Goal: Information Seeking & Learning: Learn about a topic

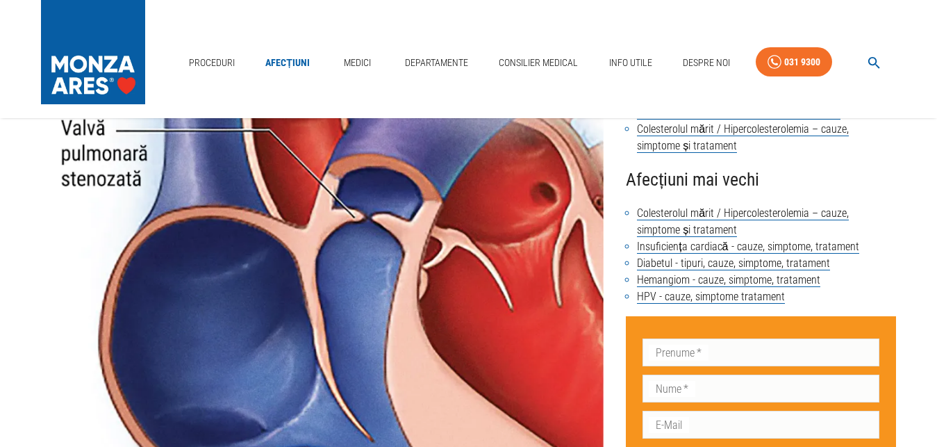
scroll to position [60, 0]
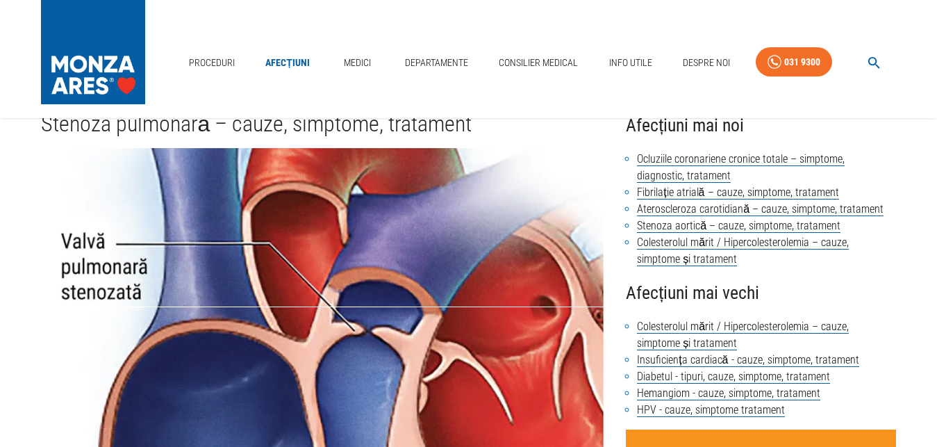
click at [446, 322] on img at bounding box center [322, 356] width 563 height 417
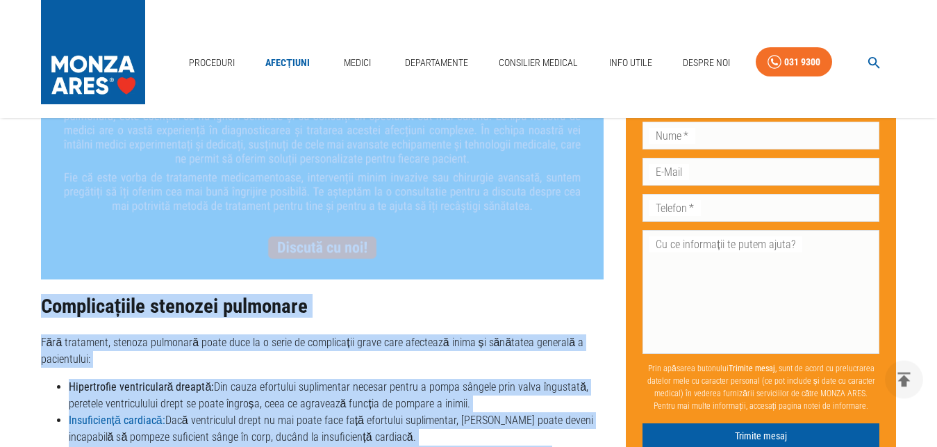
scroll to position [2205, 0]
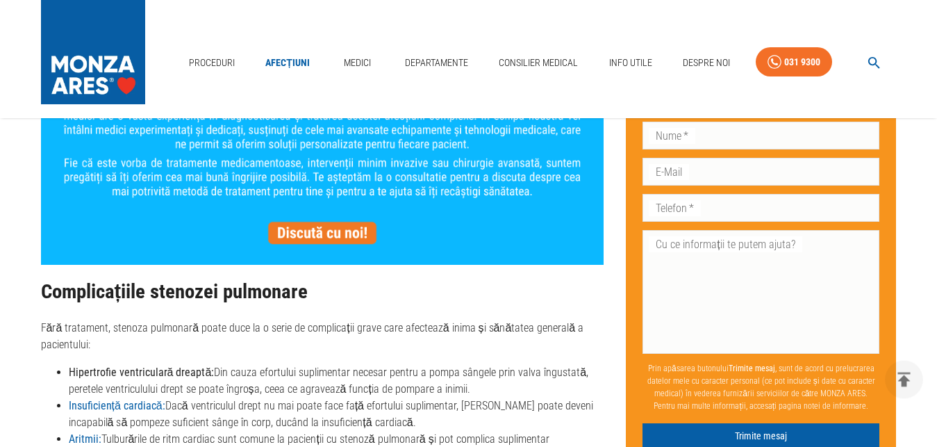
drag, startPoint x: 44, startPoint y: 375, endPoint x: 81, endPoint y: 69, distance: 307.2
click at [81, 69] on div "Proceduri Afecțiuni Medici Departamente Consilier Medical Info Utile Despre Noi…" at bounding box center [468, 147] width 937 height 4705
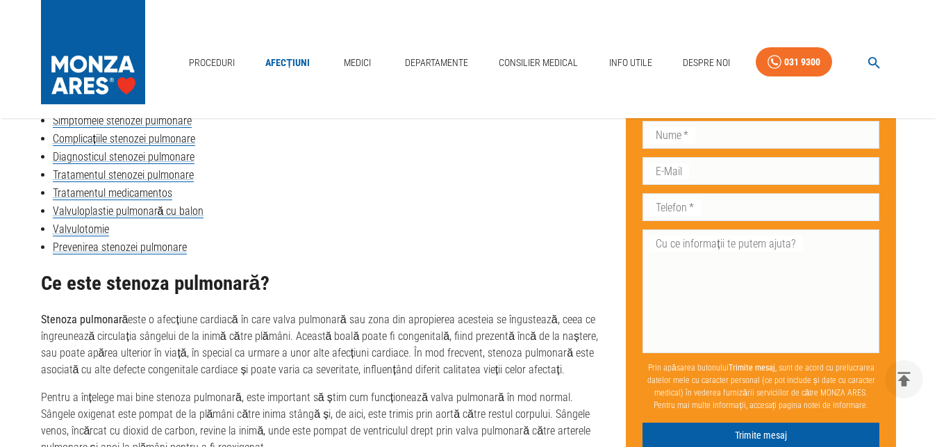
scroll to position [710, 0]
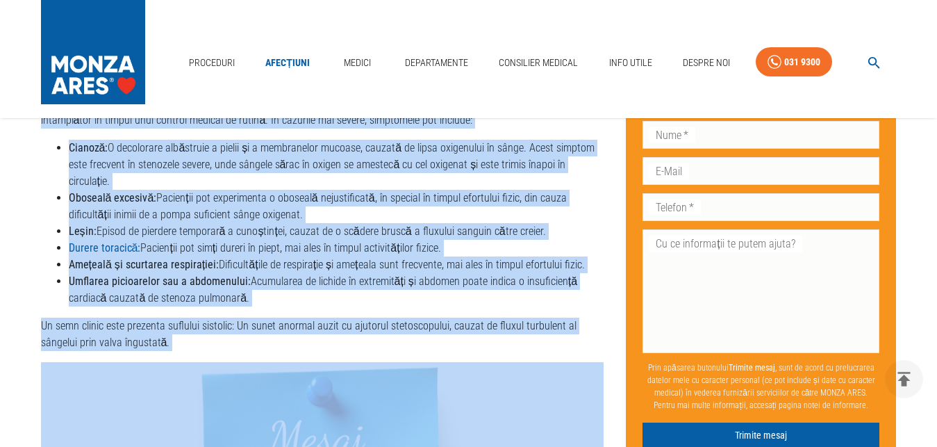
scroll to position [1814, 0]
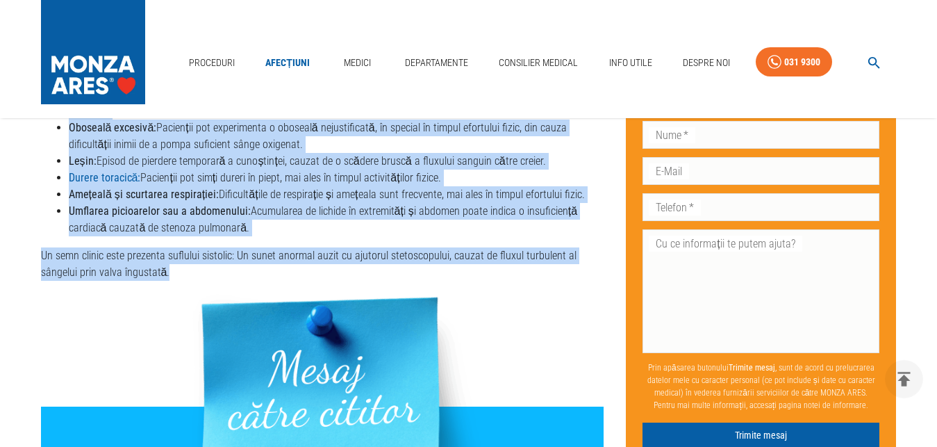
drag, startPoint x: 43, startPoint y: 295, endPoint x: 306, endPoint y: 227, distance: 271.3
copy div "Lo ipsu dolorsi ametconse? Adipisc elitseddo eius t incididun utlabore et dolo …"
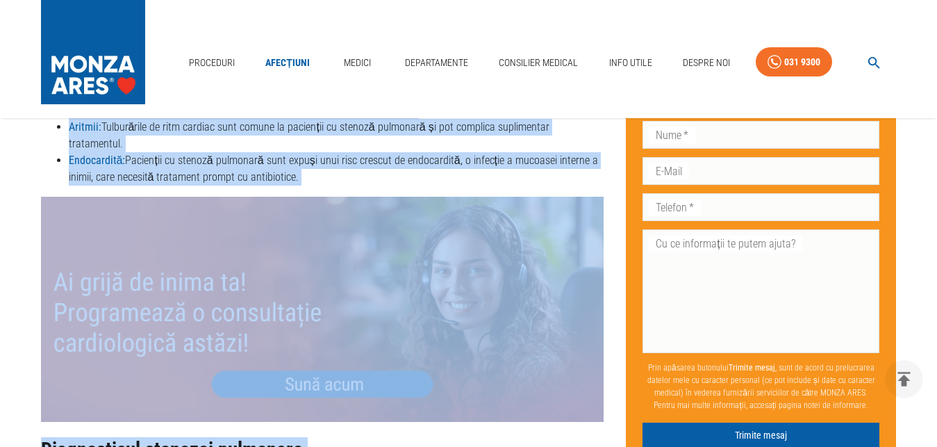
scroll to position [2606, 0]
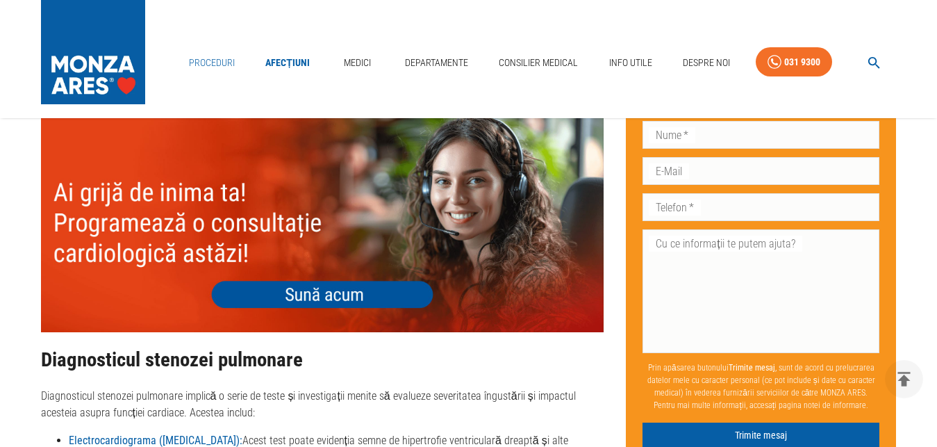
drag, startPoint x: 42, startPoint y: 251, endPoint x: 203, endPoint y: 64, distance: 246.4
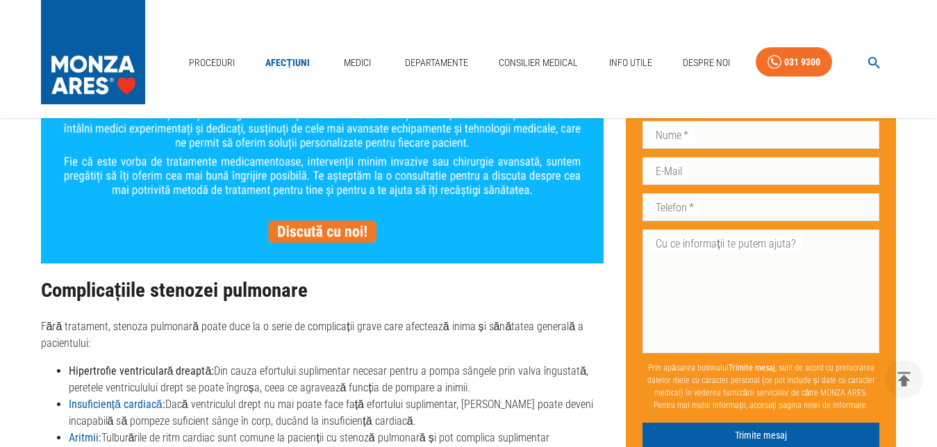
scroll to position [2221, 0]
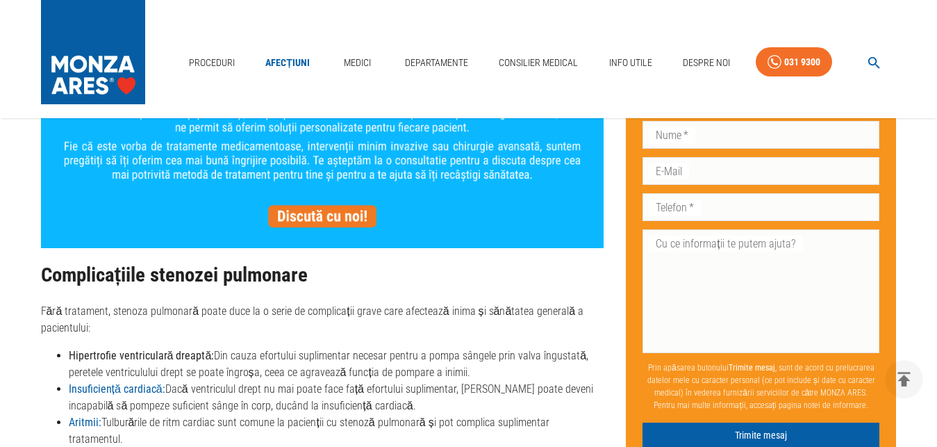
click at [98, 264] on h2 "Complicațiile stenozei pulmonare" at bounding box center [322, 275] width 563 height 22
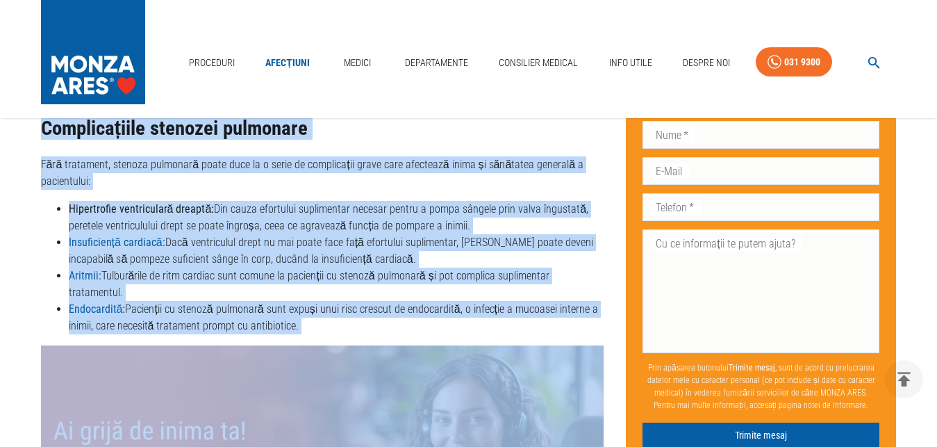
scroll to position [2413, 0]
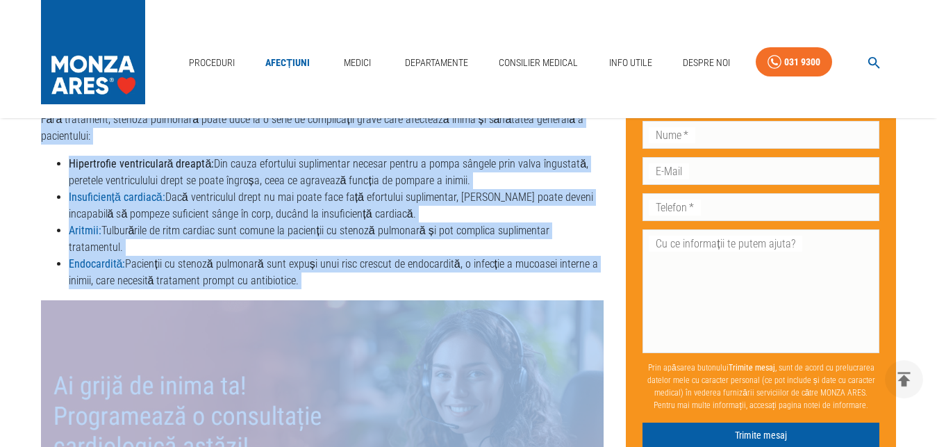
drag, startPoint x: 42, startPoint y: 229, endPoint x: 333, endPoint y: 233, distance: 291.2
click at [333, 233] on div "Ce este stenoza pulmonară? Stenoza pulmonară este o afecțiune cardiacă în care …" at bounding box center [322, 209] width 563 height 3264
copy div "Complicațiile stenozei pulmonare Fără tratament, stenoza pulmonară poate duce l…"
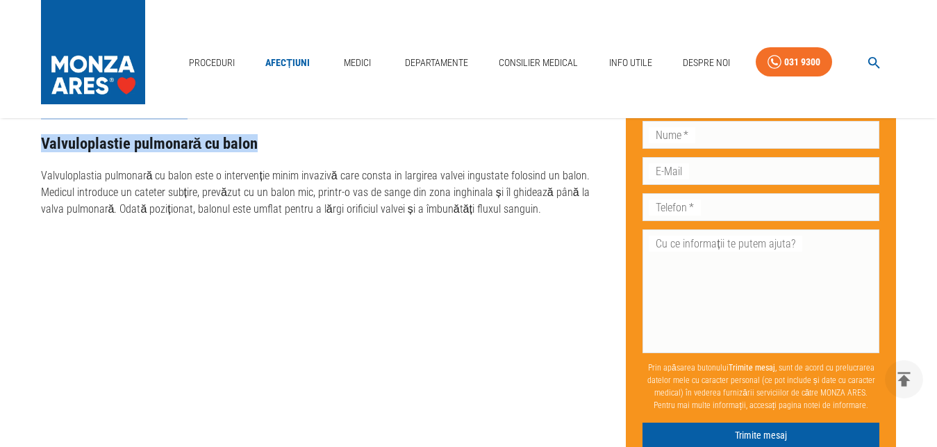
scroll to position [3314, 0]
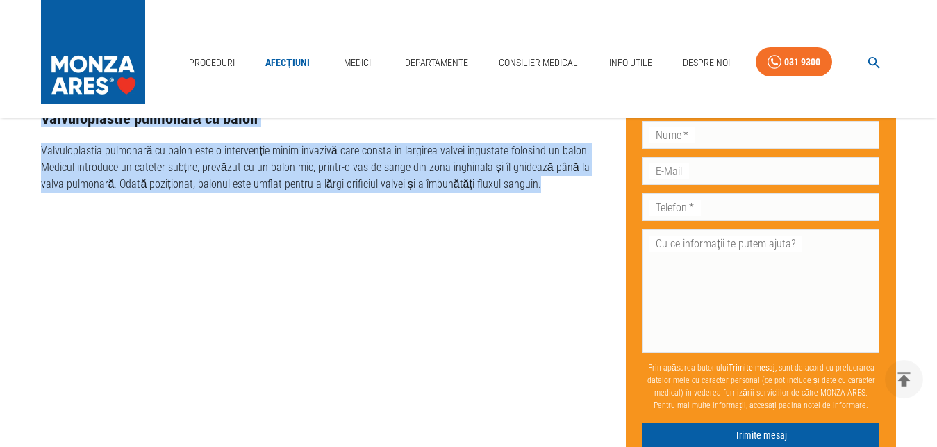
drag, startPoint x: 42, startPoint y: 148, endPoint x: 501, endPoint y: 131, distance: 459.6
copy div "Loremipsumdo sitametc adipiscin Elitseddoeiu temporin utlaboree dolorem a enima…"
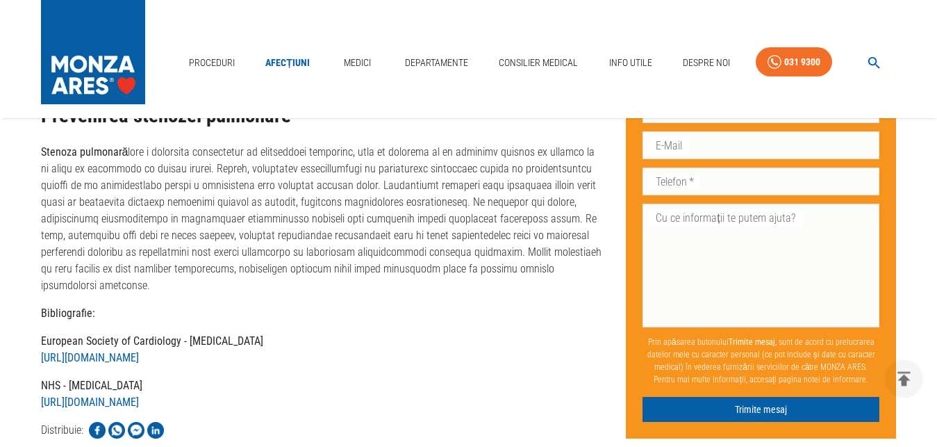
scroll to position [4028, 0]
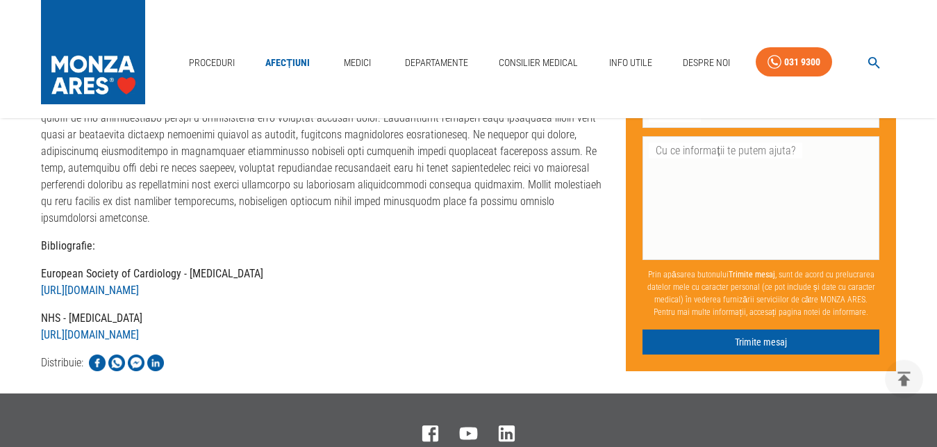
drag, startPoint x: 42, startPoint y: 204, endPoint x: 411, endPoint y: 152, distance: 372.6
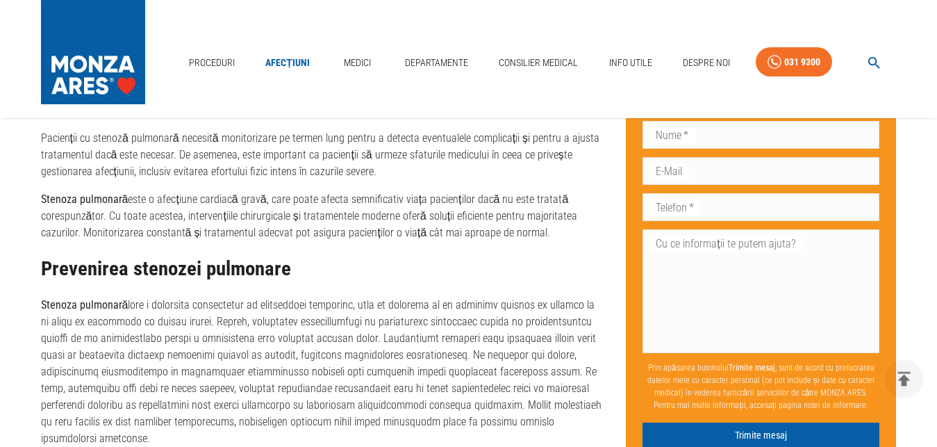
scroll to position [3770, 0]
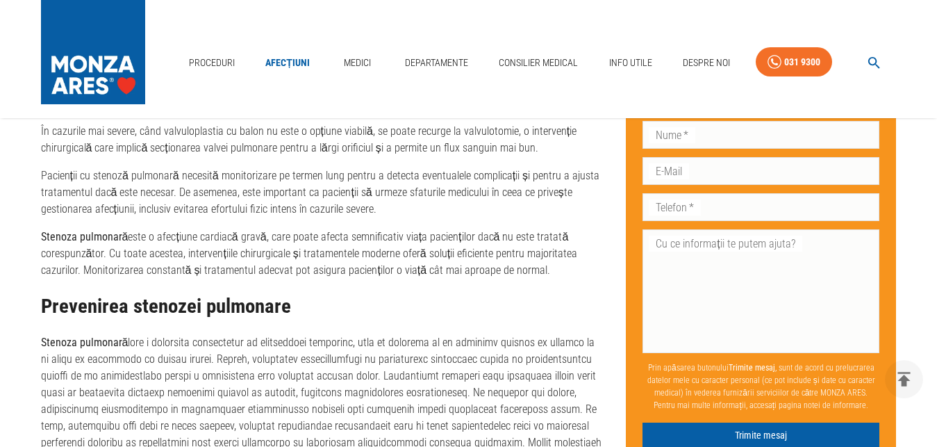
copy div "Loremip dolorsita cons adipisci el seddoeius tempor incidid utlaboree doloremag…"
click at [557, 295] on h2 "Prevenirea stenozei pulmonare" at bounding box center [322, 306] width 563 height 22
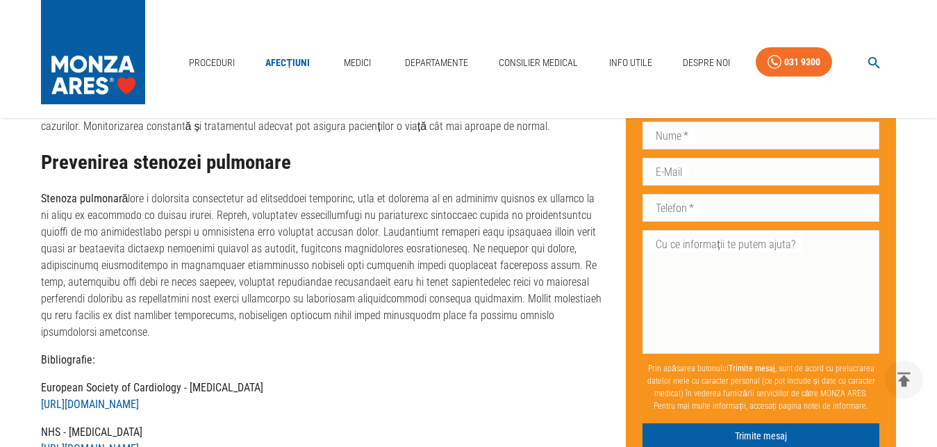
scroll to position [3951, 0]
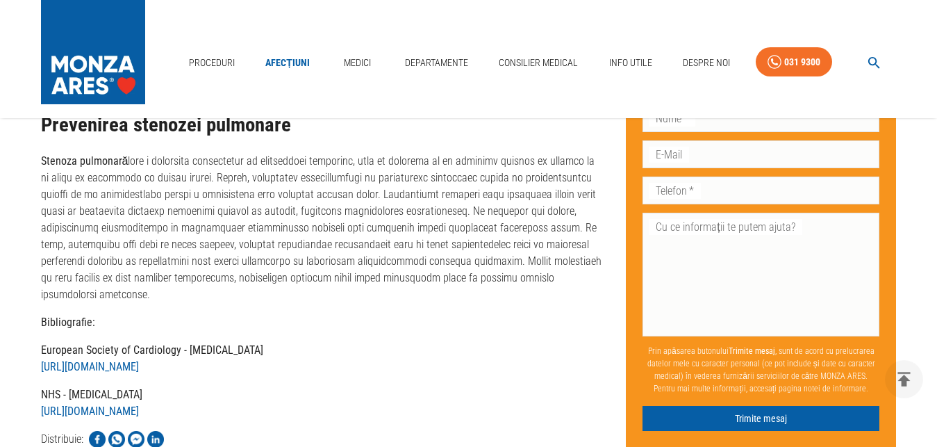
drag, startPoint x: 42, startPoint y: 275, endPoint x: 307, endPoint y: 274, distance: 264.7
click at [307, 342] on p "European Society of Cardiology - [MEDICAL_DATA] [URL][DOMAIN_NAME]" at bounding box center [322, 358] width 563 height 33
click at [336, 314] on div "Bibliografie: European Society of Cardiology - [MEDICAL_DATA] [URL][DOMAIN_NAME…" at bounding box center [322, 367] width 563 height 106
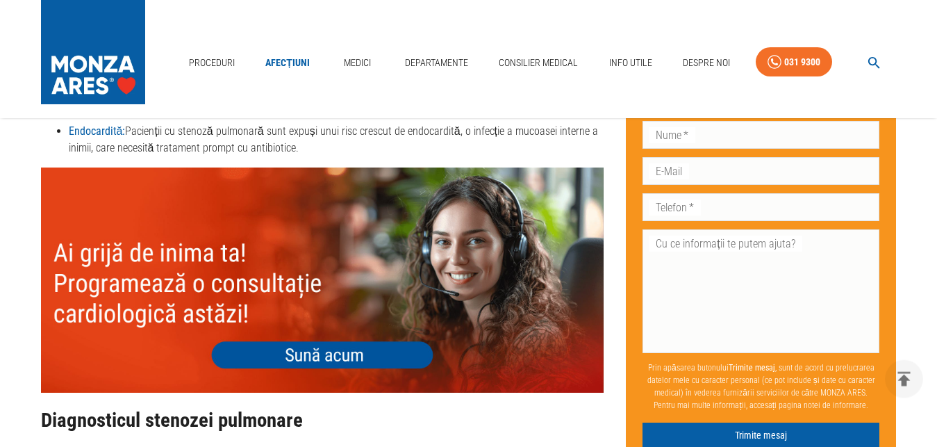
scroll to position [2387, 0]
